Goal: Transaction & Acquisition: Book appointment/travel/reservation

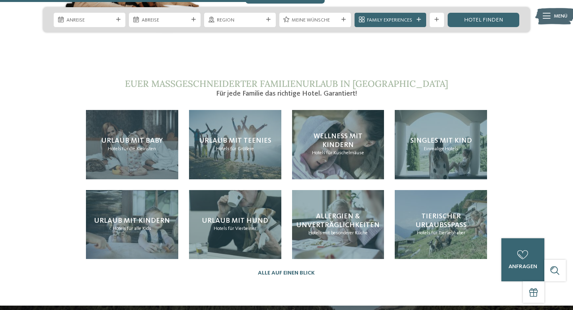
scroll to position [1525, 0]
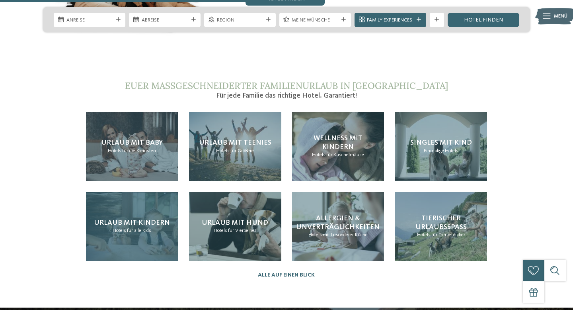
click at [148, 228] on span "für alle Kids" at bounding box center [139, 230] width 24 height 5
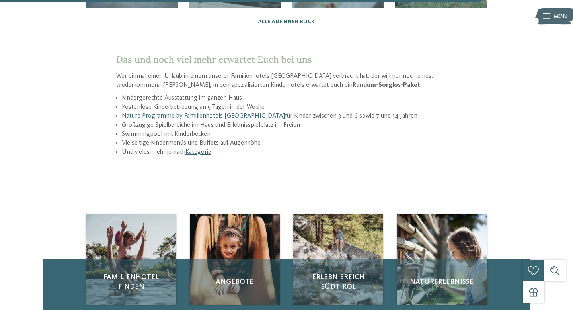
scroll to position [1017, 0]
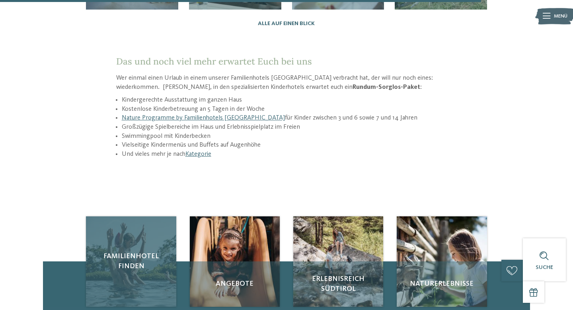
click at [148, 251] on span "Familienhotel finden" at bounding box center [131, 261] width 76 height 20
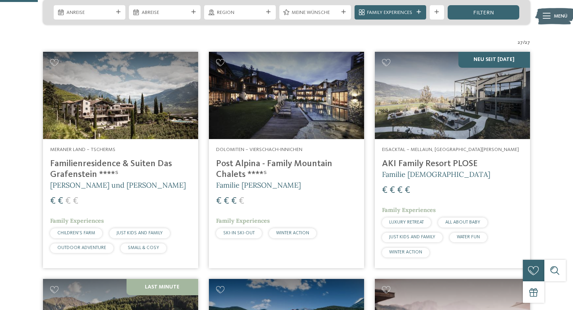
scroll to position [205, 0]
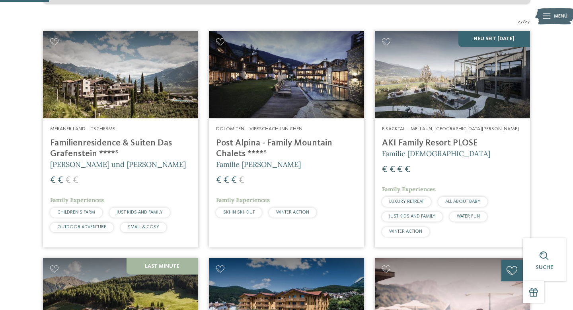
click at [471, 81] on img at bounding box center [452, 74] width 155 height 87
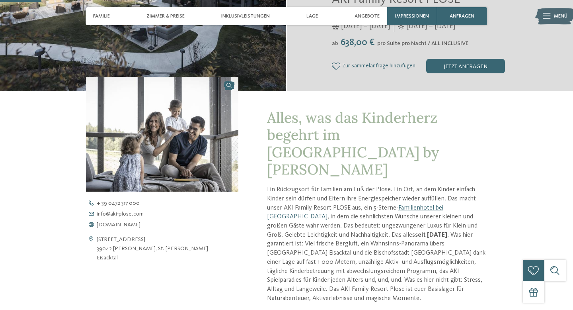
scroll to position [187, 0]
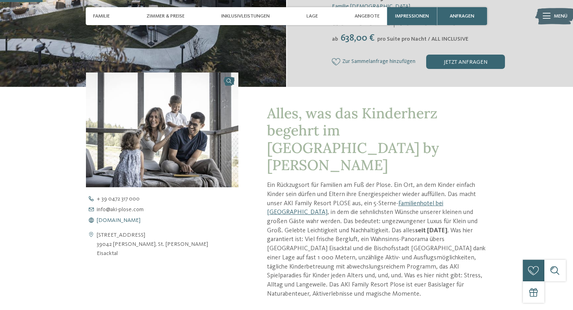
click at [135, 221] on span "www.aki-plose.com" at bounding box center [119, 220] width 44 height 6
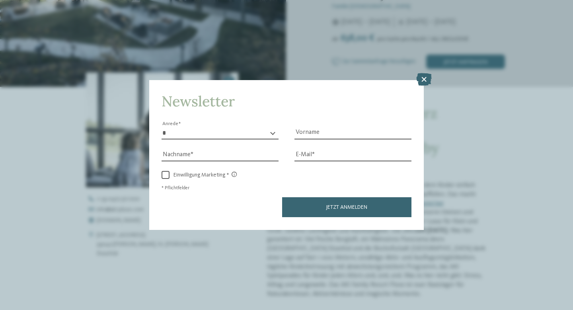
click at [416, 79] on div "Newsletter * **** **** ******* ****** Anrede Vorname Nachname Link" at bounding box center [286, 155] width 573 height 310
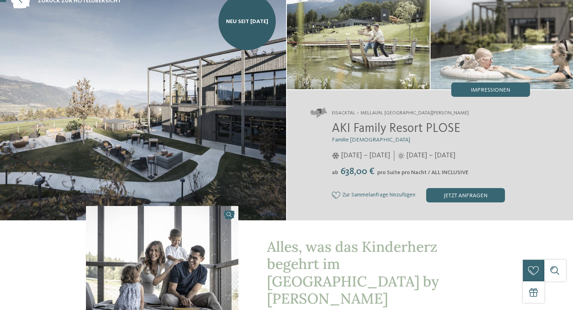
scroll to position [27, 0]
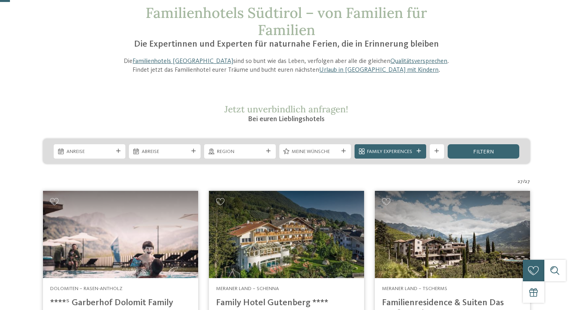
scroll to position [47, 0]
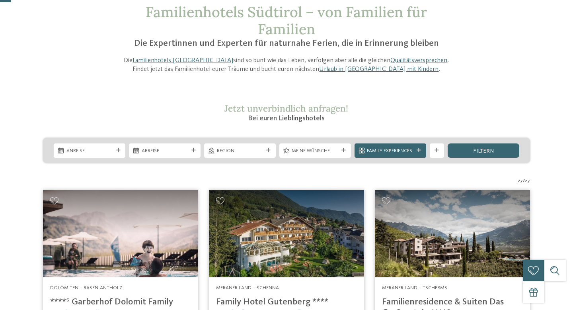
click at [93, 151] on span "Anreise" at bounding box center [89, 150] width 47 height 7
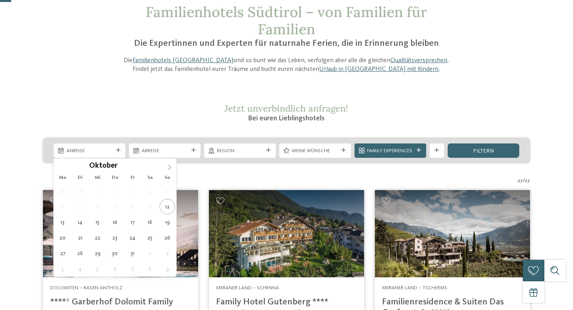
click at [168, 170] on icon at bounding box center [170, 167] width 6 height 6
type div "30.11.2025"
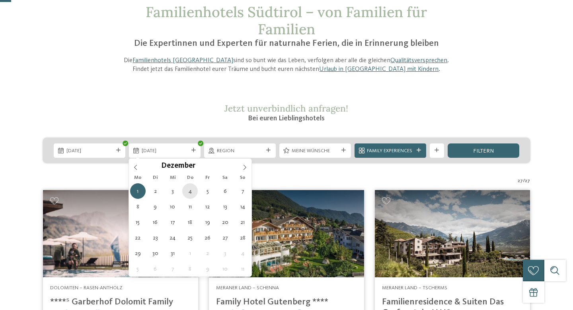
type div "04.12.2025"
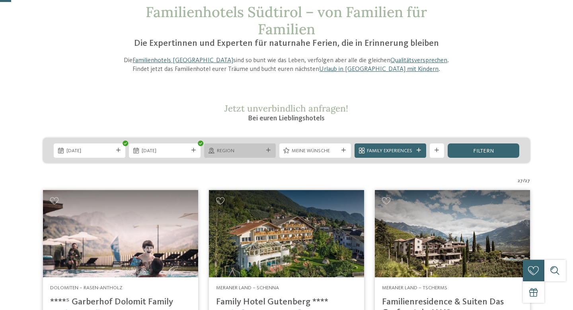
click at [270, 145] on div "Region" at bounding box center [240, 150] width 72 height 14
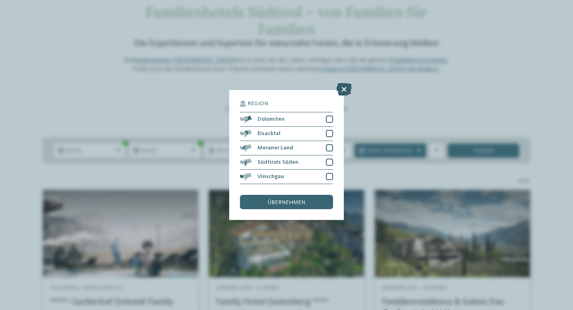
click at [345, 86] on icon at bounding box center [344, 89] width 16 height 13
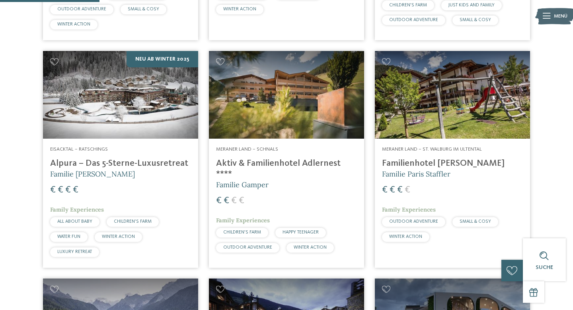
scroll to position [416, 0]
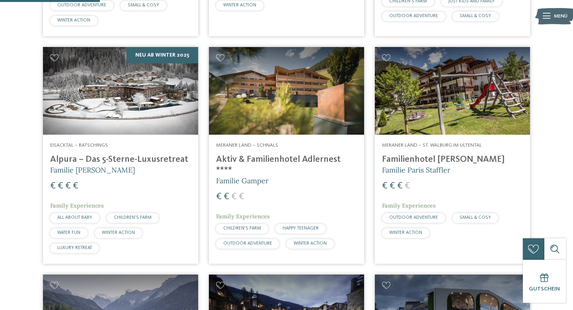
click at [105, 160] on h4 "Alpura – Das 5-Sterne-Luxusretreat" at bounding box center [120, 159] width 141 height 11
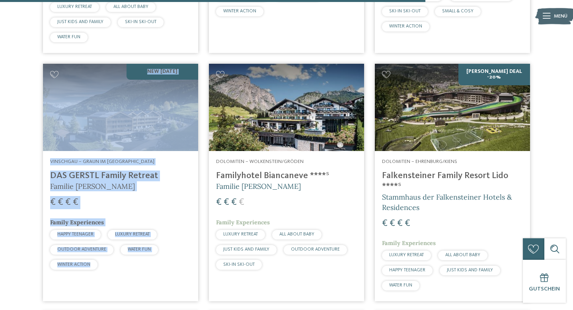
scroll to position [1777, 0]
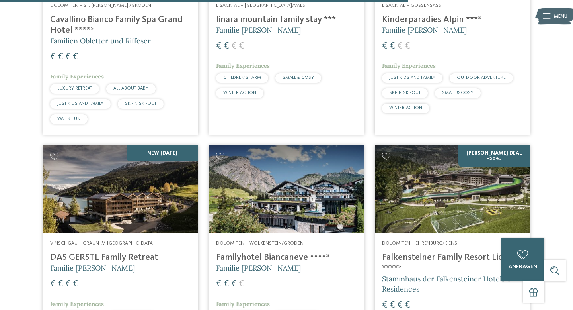
scroll to position [1705, 0]
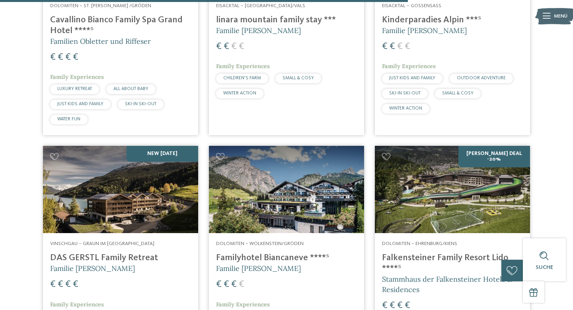
click at [482, 166] on img at bounding box center [452, 189] width 155 height 87
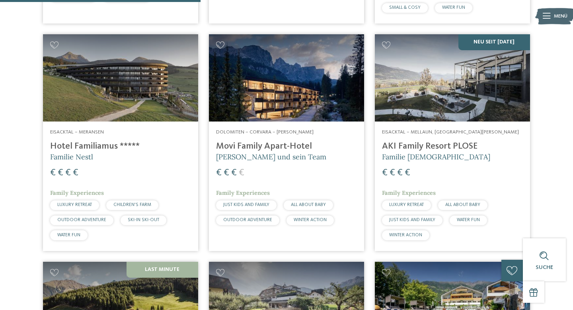
scroll to position [789, 0]
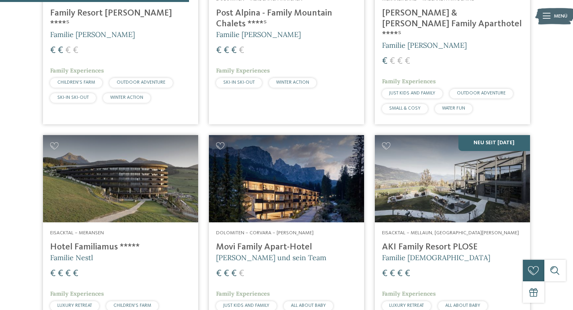
click at [260, 242] on h4 "Movi Family Apart-Hotel" at bounding box center [286, 247] width 141 height 11
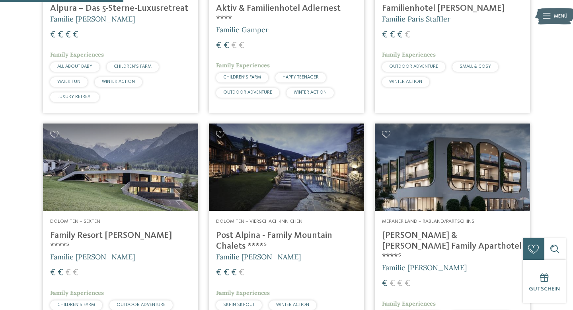
scroll to position [568, 0]
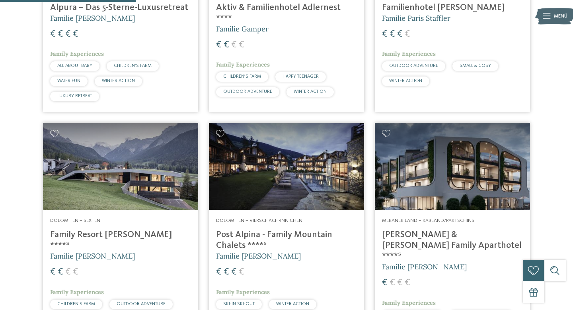
click at [131, 191] on img at bounding box center [120, 166] width 155 height 87
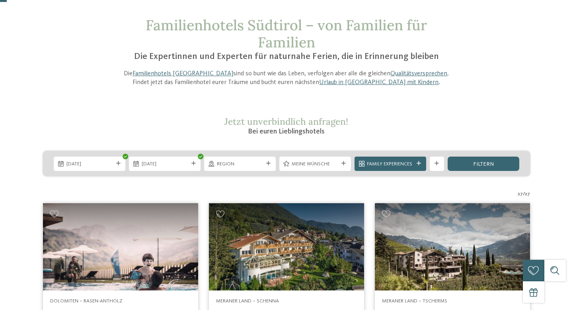
scroll to position [0, 0]
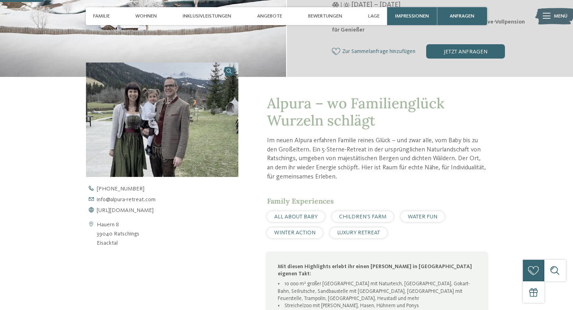
scroll to position [204, 0]
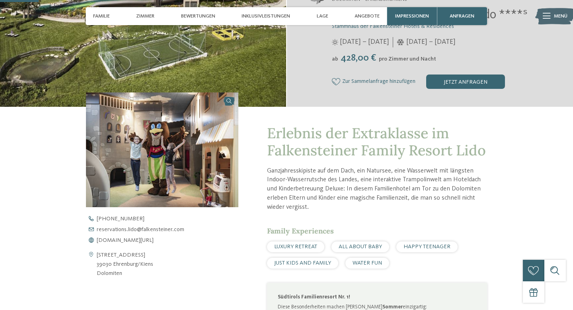
scroll to position [168, 0]
click at [151, 240] on span "www.falkensteiner.com/lido" at bounding box center [125, 240] width 57 height 6
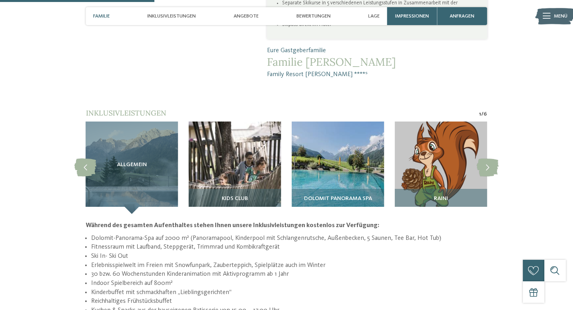
scroll to position [603, 0]
click at [490, 159] on icon at bounding box center [488, 168] width 22 height 18
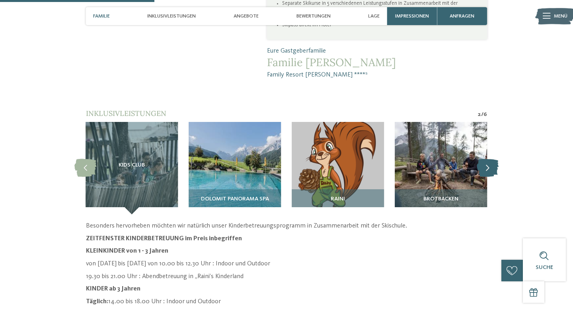
click at [490, 159] on icon at bounding box center [488, 168] width 22 height 18
